Goal: Transaction & Acquisition: Purchase product/service

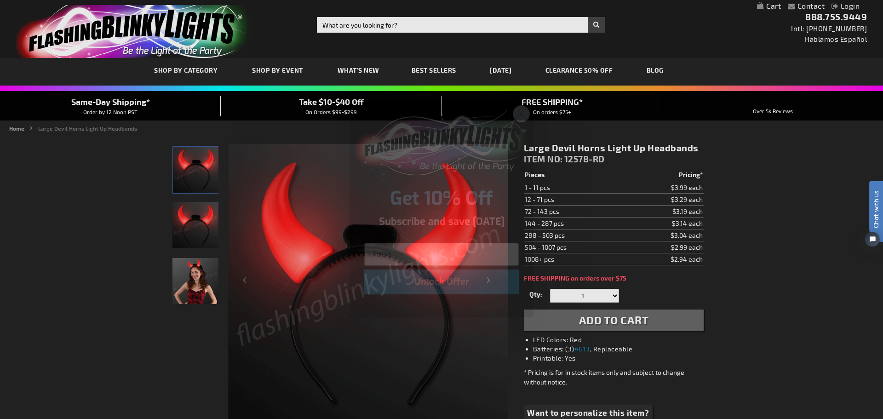
click at [521, 113] on circle "Close dialog" at bounding box center [521, 113] width 15 height 15
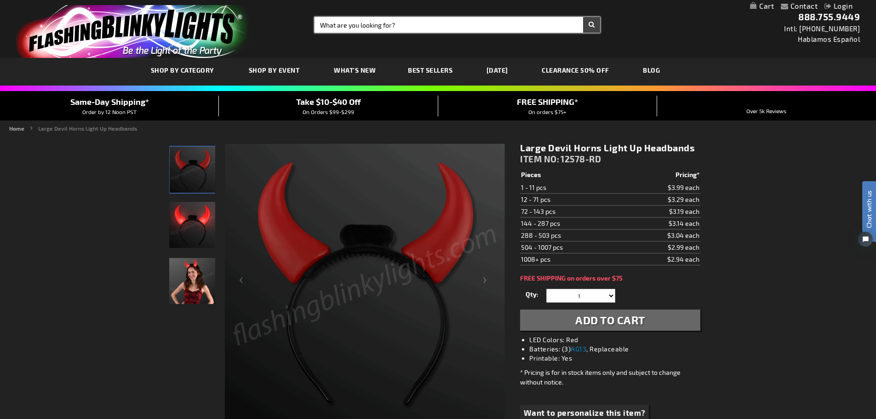
click at [422, 25] on input "Search" at bounding box center [457, 25] width 286 height 16
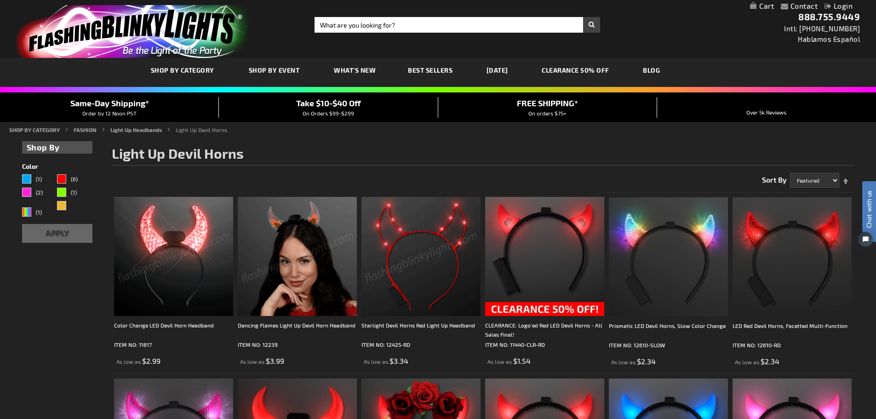
scroll to position [199, 0]
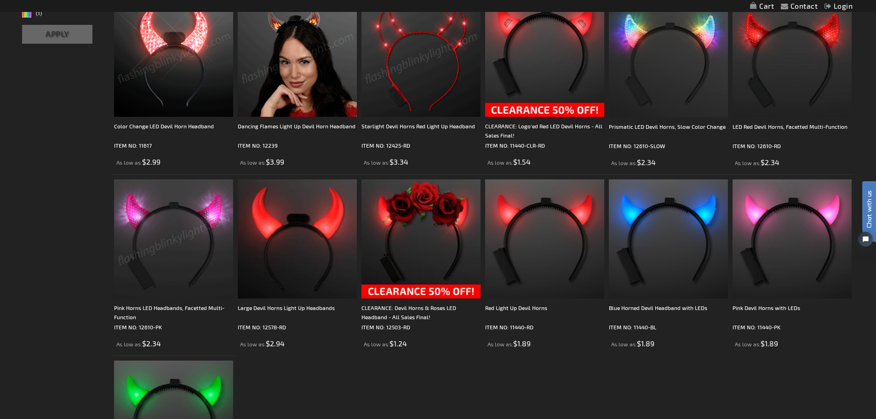
click at [197, 269] on img at bounding box center [173, 238] width 119 height 119
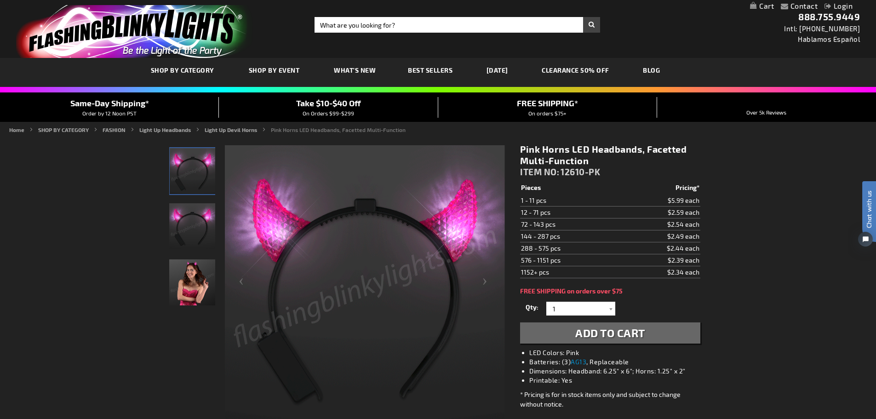
click at [617, 334] on span "Add to Cart" at bounding box center [610, 332] width 70 height 13
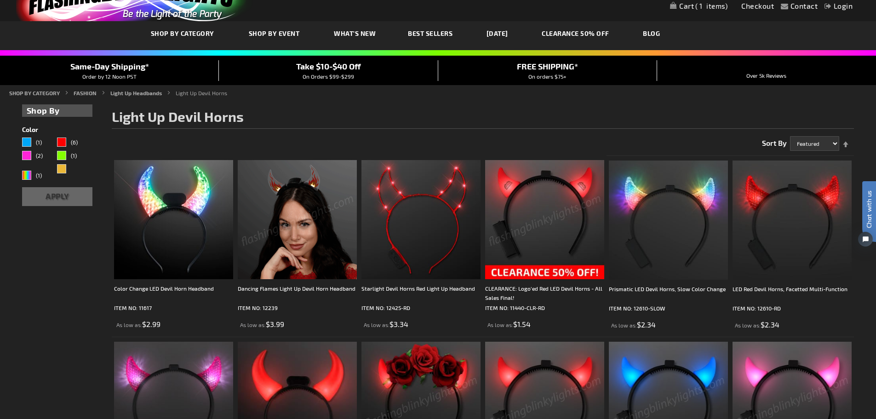
scroll to position [199, 0]
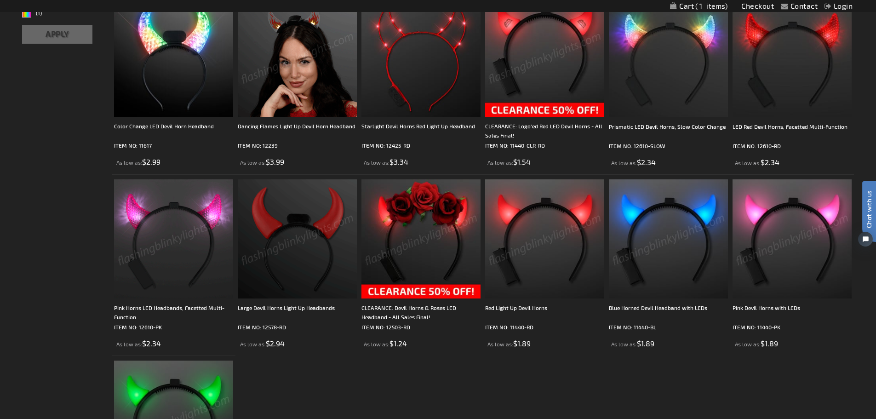
click at [177, 380] on img at bounding box center [173, 419] width 119 height 119
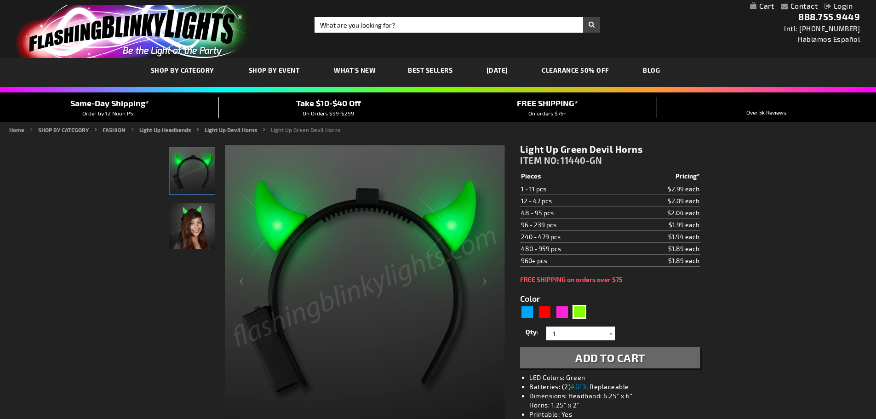
click at [617, 366] on button "Add to Cart" at bounding box center [610, 357] width 180 height 21
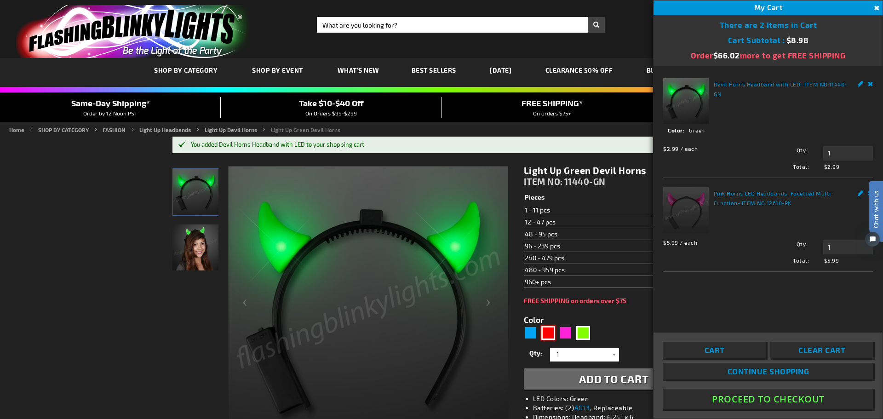
click at [545, 333] on div "Red" at bounding box center [548, 333] width 14 height 14
type input "5641"
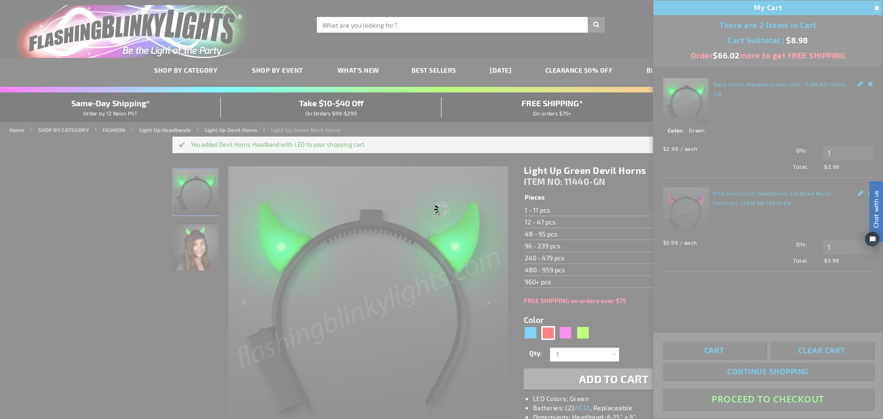
type input "11440-RD"
type input "Customize - Red Light Up Devil Horns - ITEM NO: 11440-RD"
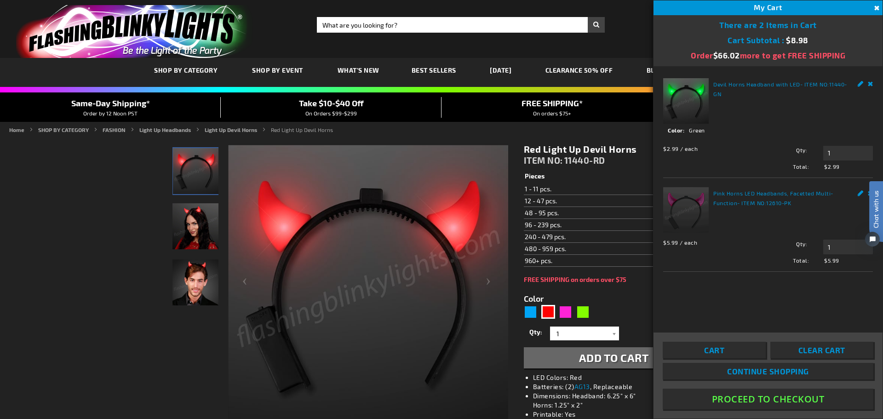
click at [599, 360] on span "Add to Cart" at bounding box center [614, 357] width 70 height 13
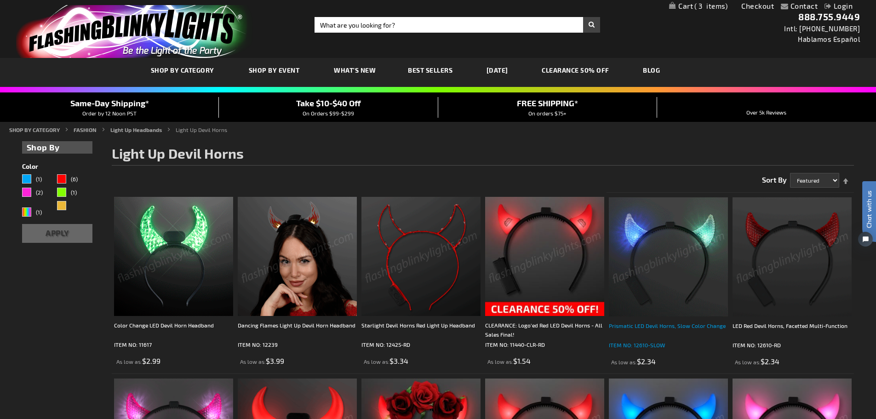
click at [685, 327] on div "Prismatic LED Devil Horns, Slow Color Change" at bounding box center [668, 330] width 119 height 18
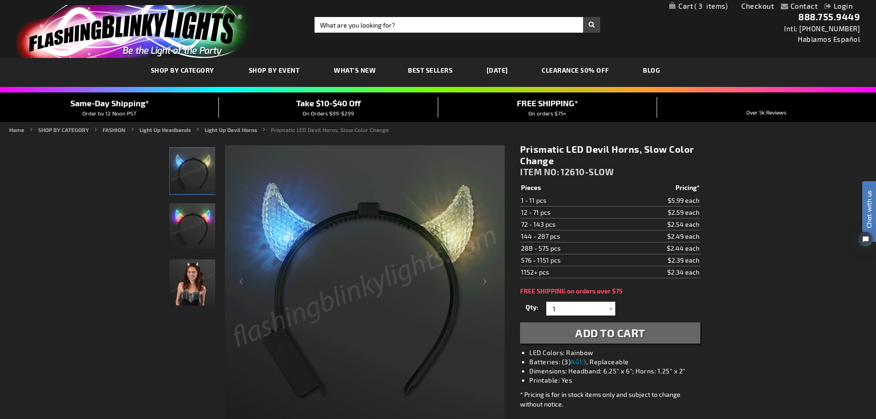
click at [637, 333] on span "Add to Cart" at bounding box center [610, 332] width 70 height 13
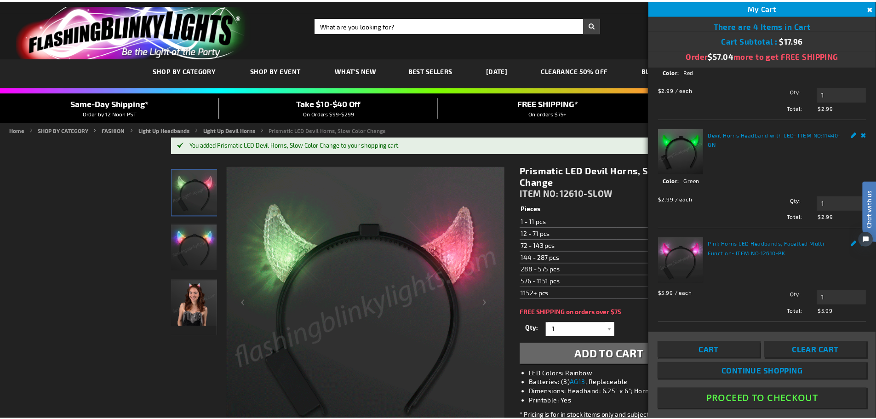
scroll to position [146, 0]
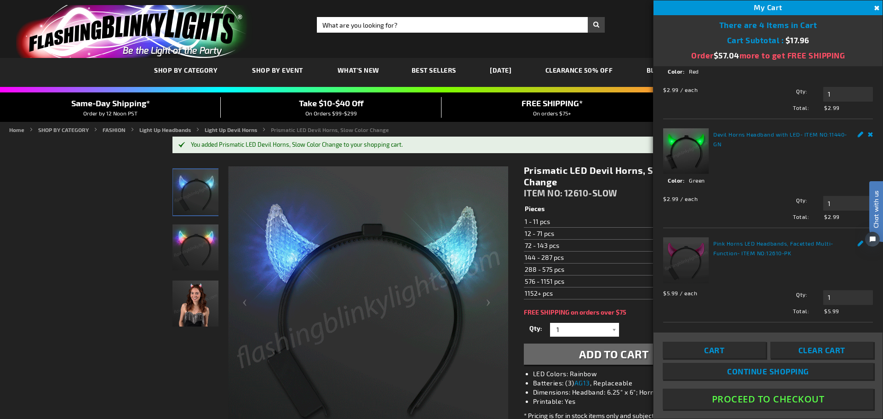
click at [790, 399] on button "Proceed To Checkout" at bounding box center [768, 399] width 211 height 21
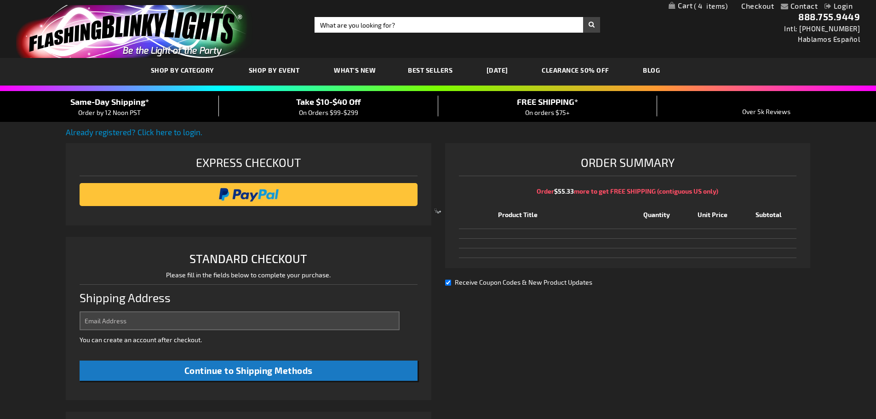
select select "US"
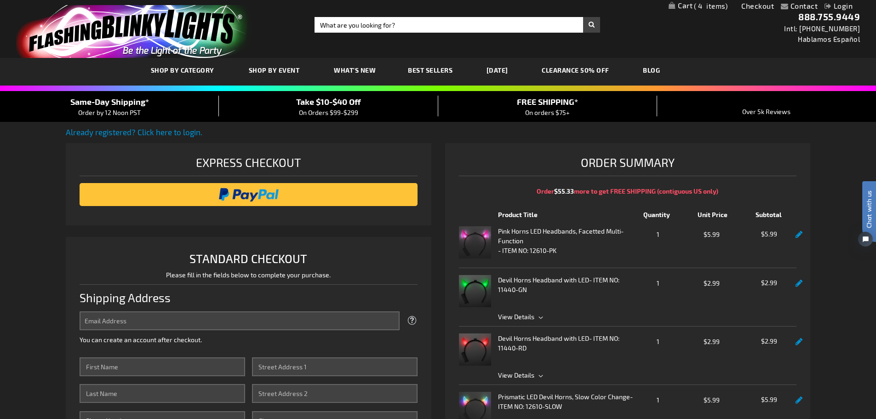
scroll to position [199, 0]
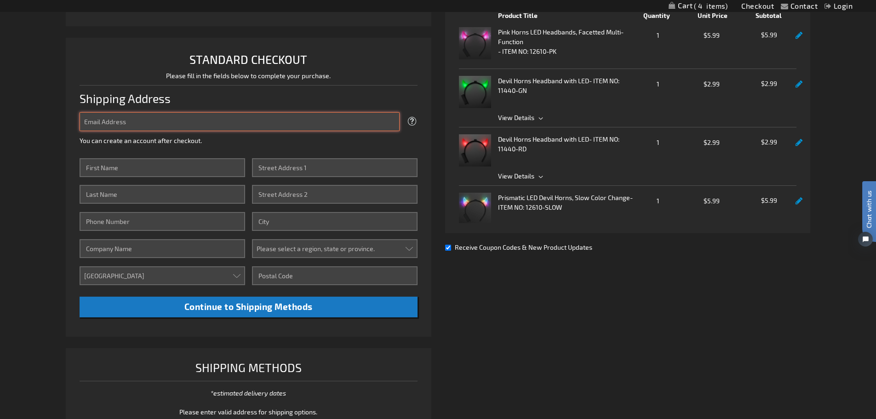
click at [166, 124] on input "Email Address" at bounding box center [240, 121] width 320 height 19
type input "dloupe@su2c.org"
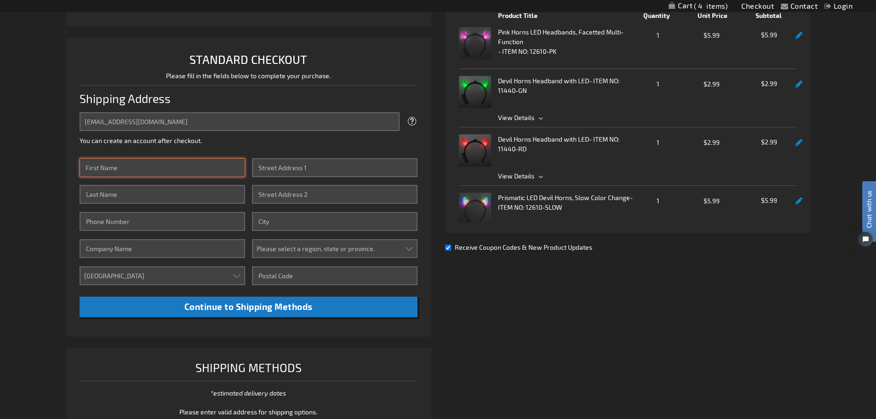
click at [184, 163] on input "First Name" at bounding box center [163, 167] width 166 height 19
type input "Dayna"
type input "Loupe"
type input "4242833632"
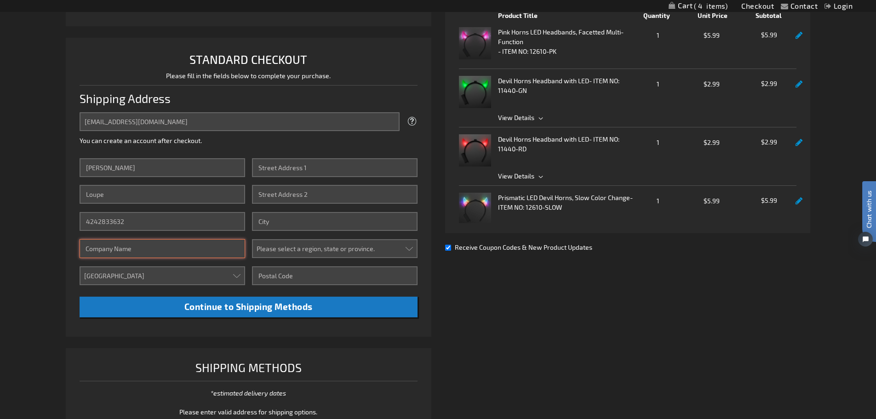
type input "Entertainment Industry Foun"
type input "10880 WILSHIRE BLVD"
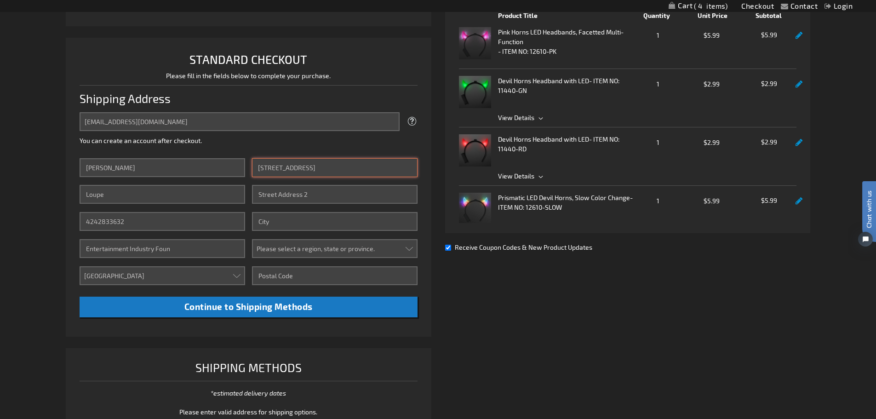
type input "1400"
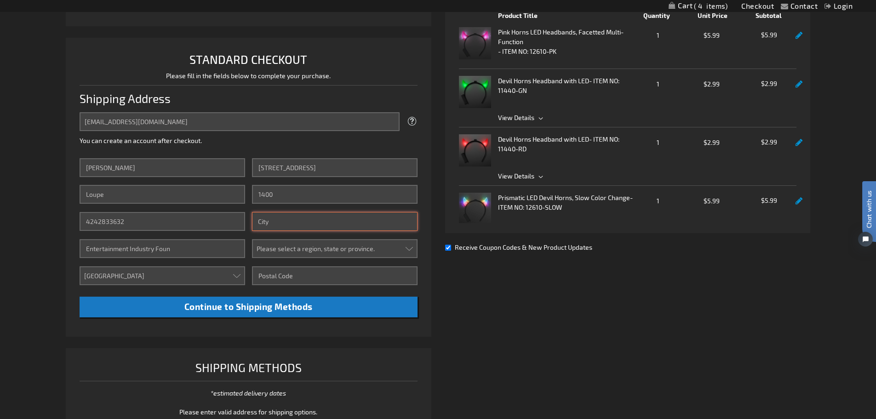
type input "LOS ANGELES"
select select "12"
type input "90024"
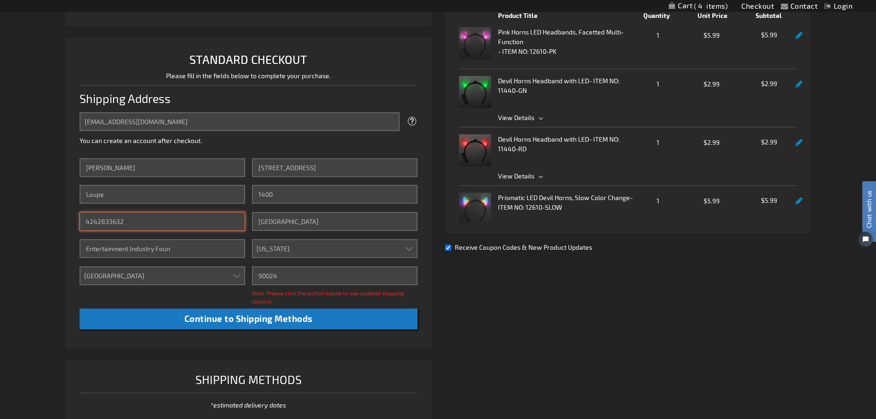
drag, startPoint x: 175, startPoint y: 226, endPoint x: -21, endPoint y: 227, distance: 195.4
click at [0, 227] on html "The store will not work correctly when cookies are disabled. Contact Compare Pr…" at bounding box center [438, 245] width 876 height 889
type input "3107172003"
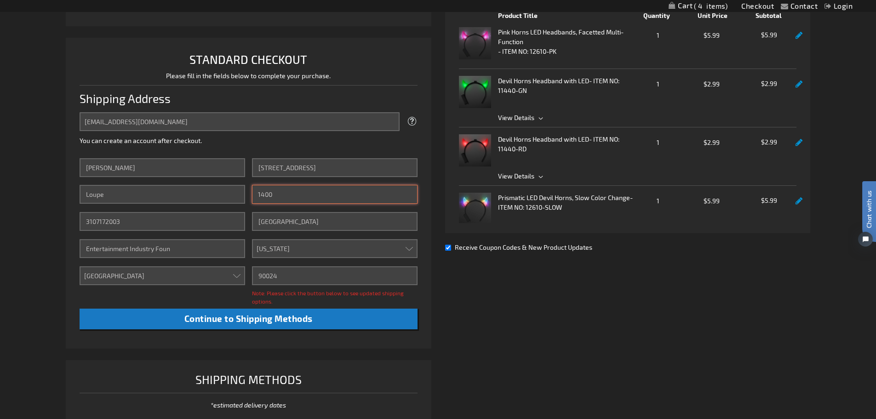
click at [257, 194] on input "1400" at bounding box center [335, 194] width 166 height 19
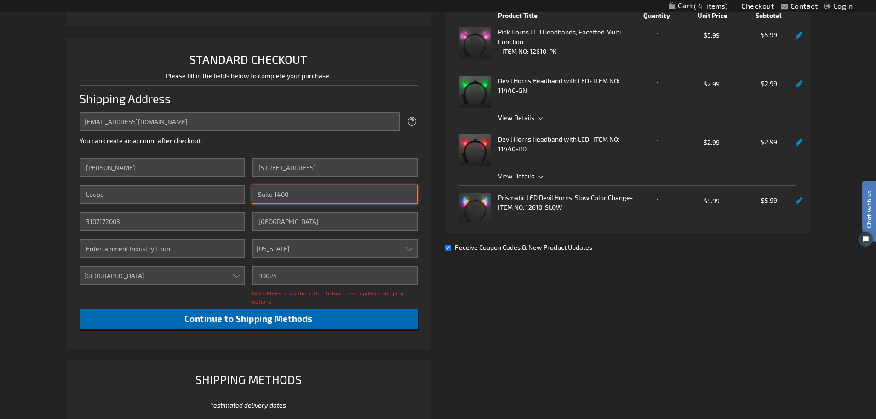
type input "Suite 1400"
click at [298, 322] on span "Continue to Shipping Methods" at bounding box center [248, 318] width 128 height 11
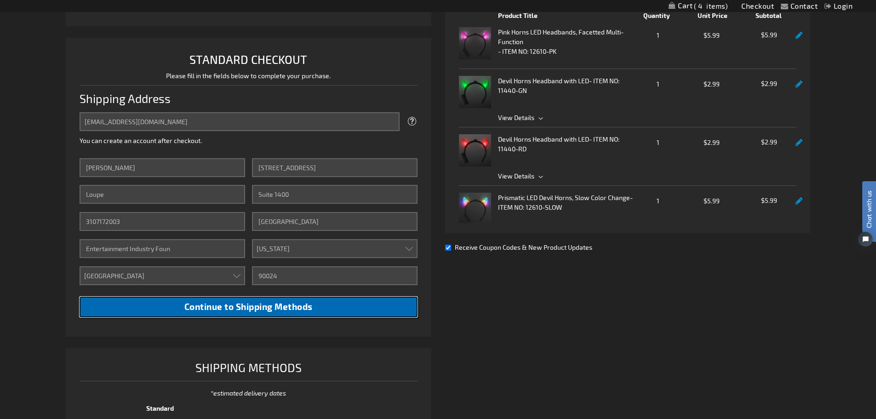
scroll to position [399, 0]
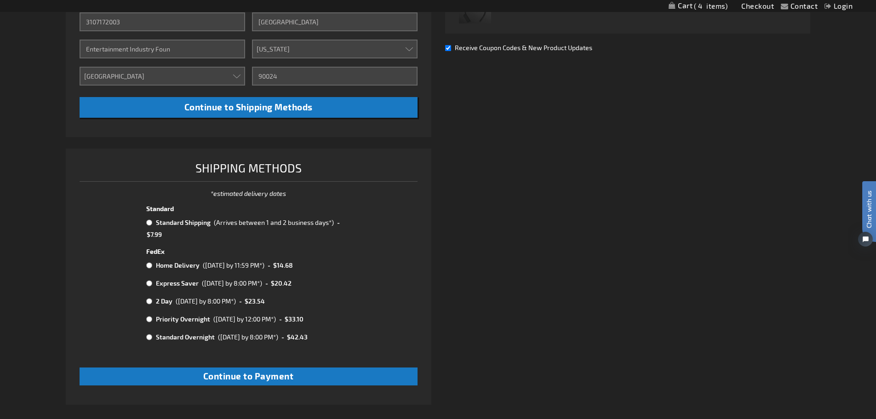
click at [148, 220] on input "radio" at bounding box center [149, 222] width 6 height 7
radio input "true"
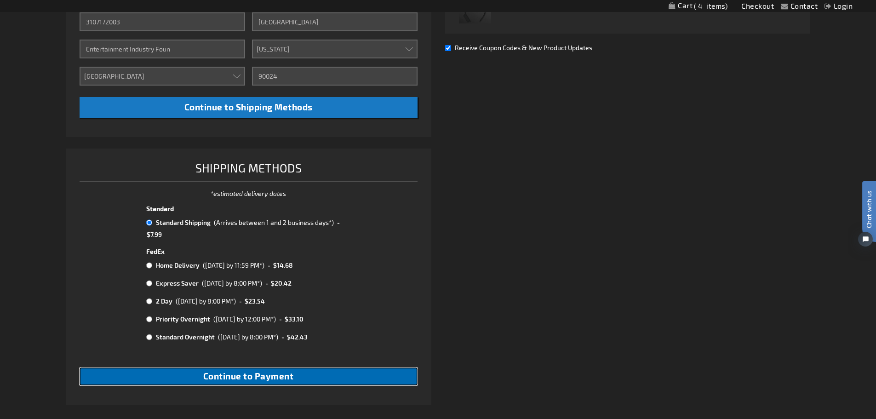
click at [257, 377] on span "Continue to Payment" at bounding box center [248, 376] width 91 height 11
checkbox input "true"
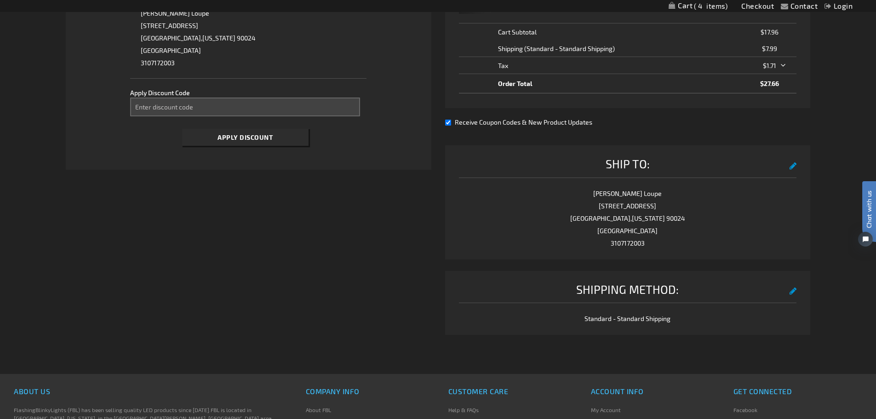
scroll to position [199, 0]
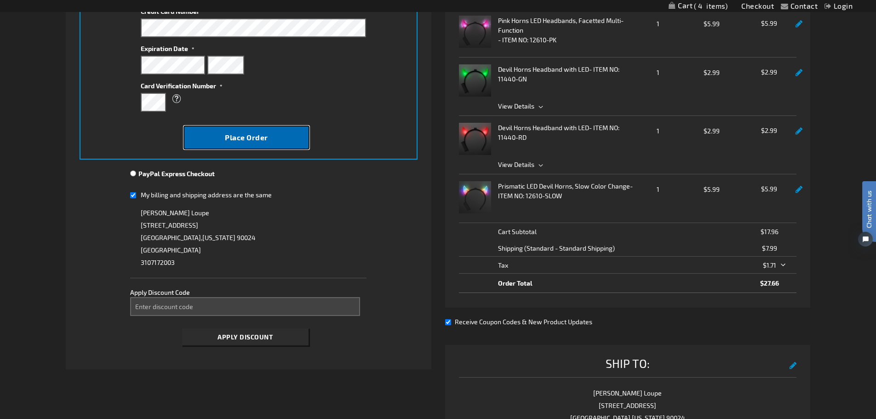
click at [280, 132] on button "Place Order" at bounding box center [246, 138] width 126 height 24
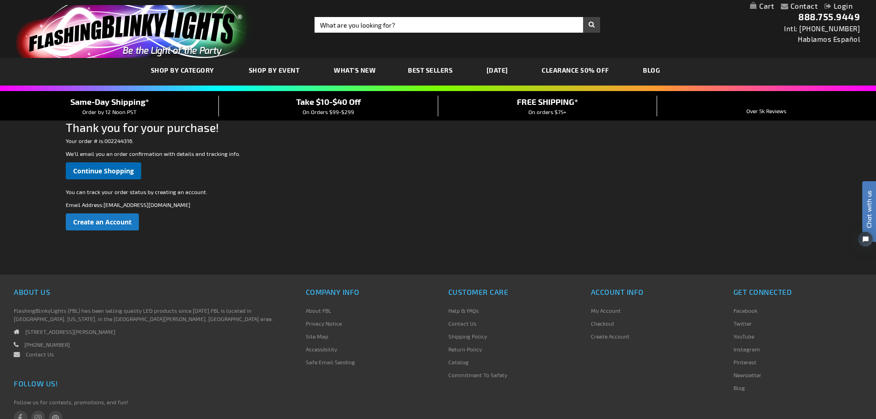
click at [134, 174] on span "Continue Shopping" at bounding box center [103, 170] width 61 height 9
